Goal: Find contact information: Find contact information

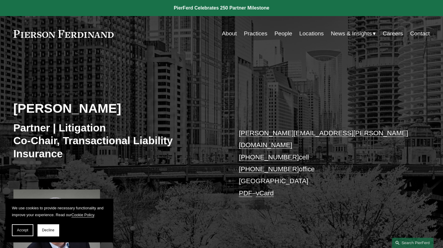
click at [224, 34] on link "About" at bounding box center [229, 33] width 15 height 11
click at [268, 133] on link "jason.dubner@pierferd.com" at bounding box center [323, 138] width 169 height 19
click at [44, 230] on span "Decline" at bounding box center [48, 230] width 12 height 4
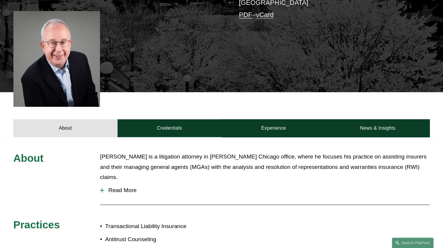
scroll to position [149, 0]
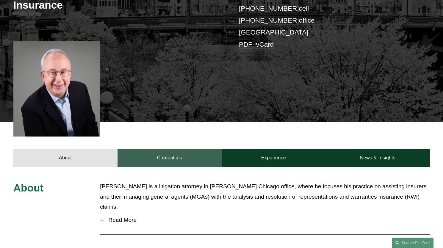
click at [181, 149] on link "Credentials" at bounding box center [169, 158] width 104 height 18
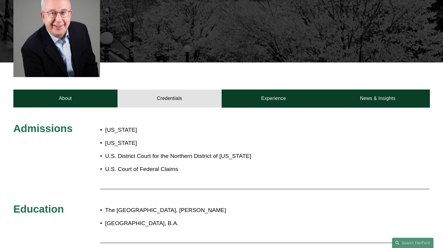
scroll to position [119, 0]
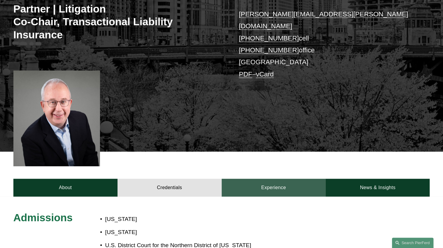
click at [280, 182] on link "Experience" at bounding box center [273, 188] width 104 height 18
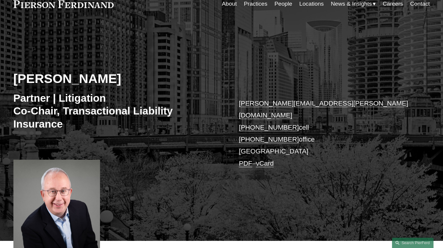
scroll to position [0, 0]
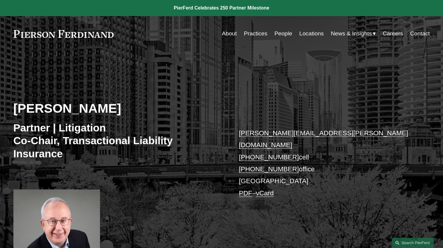
click at [310, 32] on link "Locations" at bounding box center [311, 33] width 24 height 11
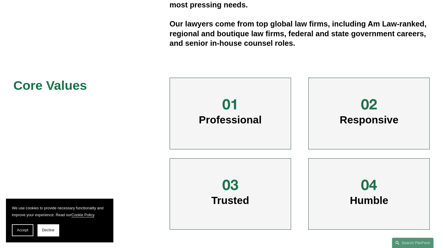
scroll to position [208, 0]
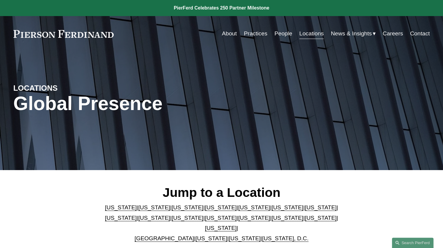
click at [138, 219] on link "Michigan" at bounding box center [154, 218] width 32 height 6
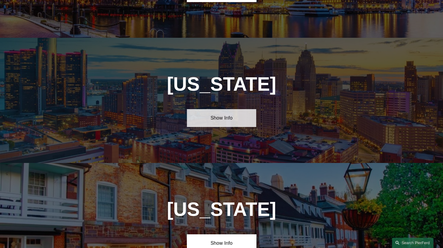
click at [218, 109] on link "Show Info" at bounding box center [221, 118] width 69 height 18
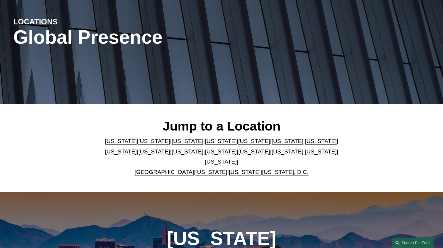
scroll to position [0, 0]
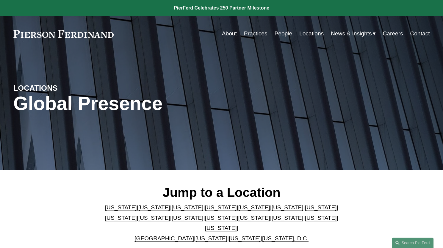
click at [251, 33] on link "Practices" at bounding box center [255, 33] width 23 height 11
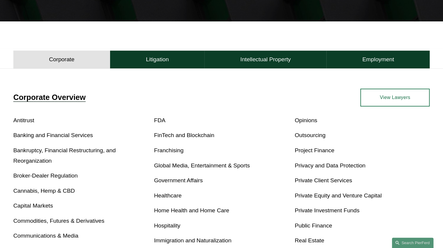
scroll to position [297, 0]
